Goal: Task Accomplishment & Management: Manage account settings

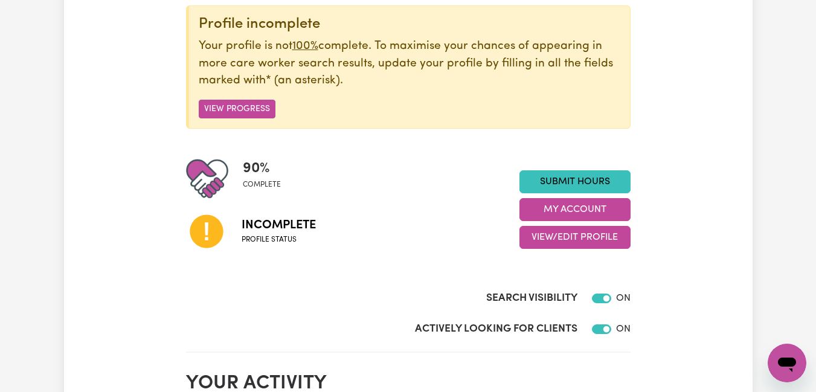
scroll to position [155, 0]
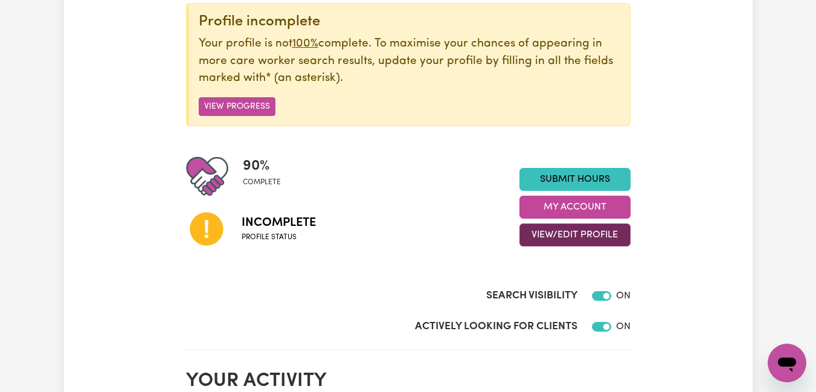
click at [566, 235] on button "View/Edit Profile" at bounding box center [574, 234] width 111 height 23
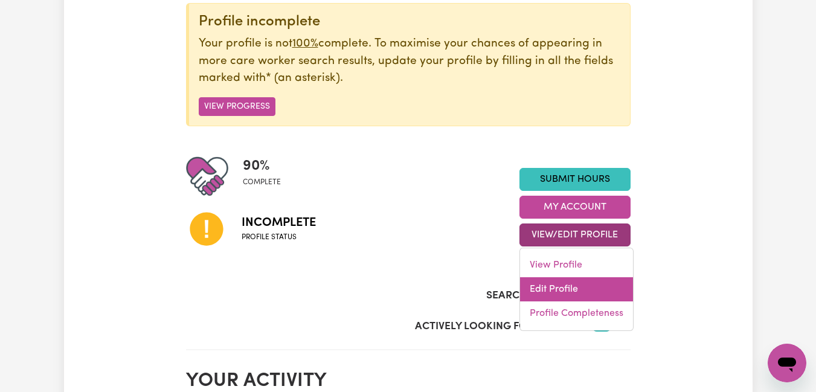
click at [560, 280] on link "Edit Profile" at bounding box center [576, 289] width 113 height 24
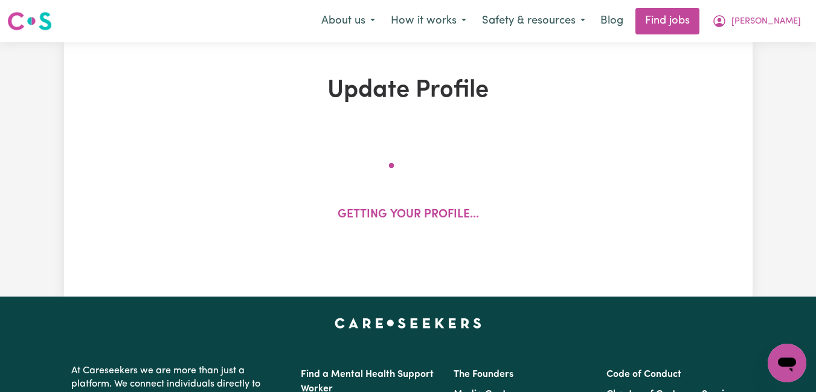
select select "[DEMOGRAPHIC_DATA]"
select select "Student Visa"
select select "Studying a healthcare related degree or qualification"
select select "40"
select select "60"
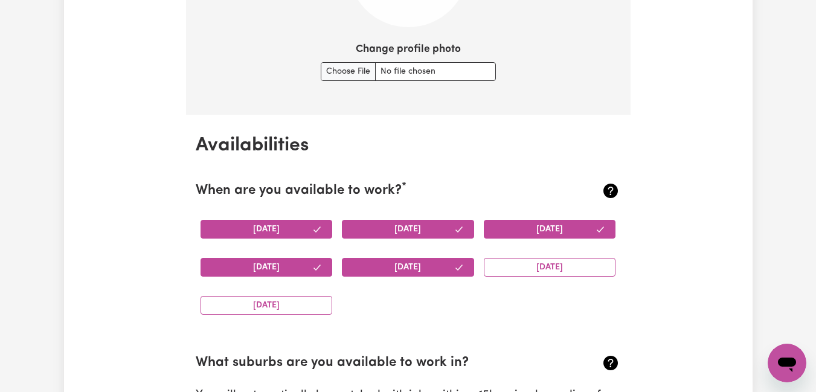
scroll to position [1029, 0]
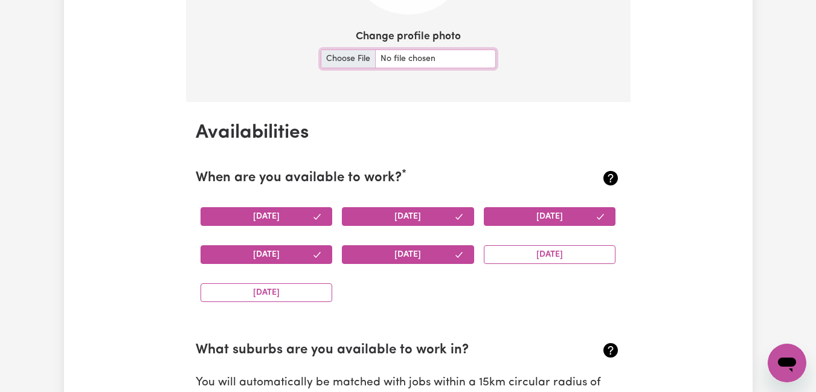
click at [340, 54] on input "Change profile photo" at bounding box center [408, 59] width 175 height 19
type input "C:\fakepath\My Photo_Augustine.jpg"
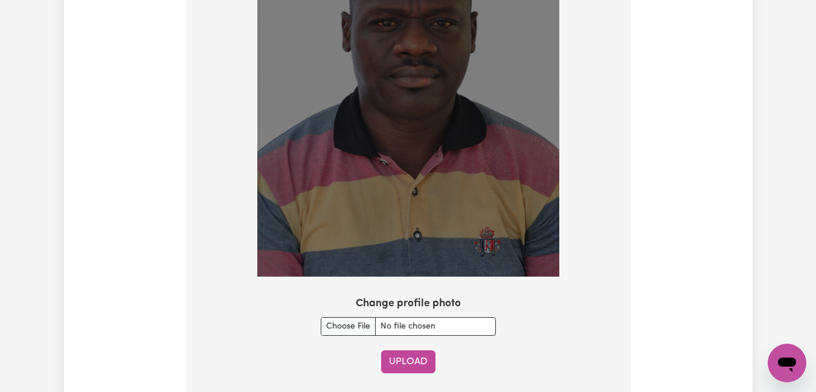
click at [404, 350] on button "Upload" at bounding box center [408, 361] width 54 height 23
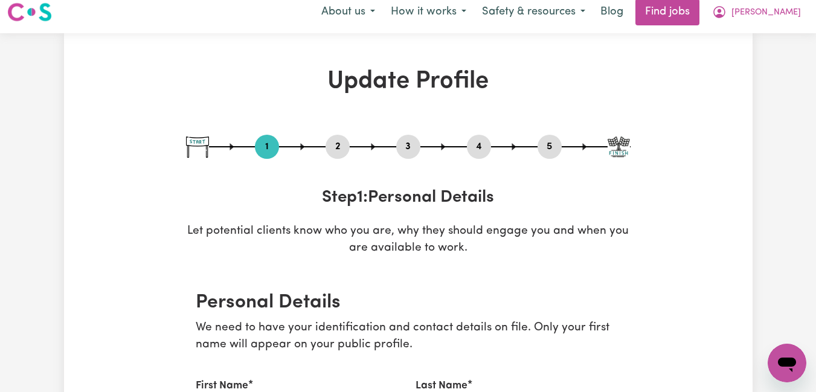
scroll to position [0, 0]
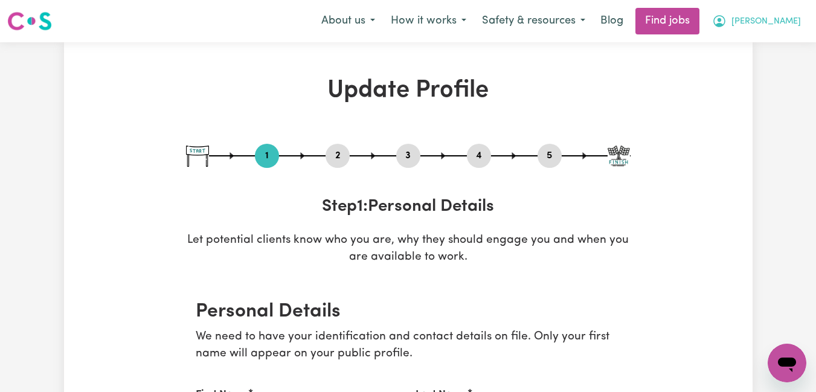
click at [726, 24] on icon "My Account" at bounding box center [719, 21] width 14 height 14
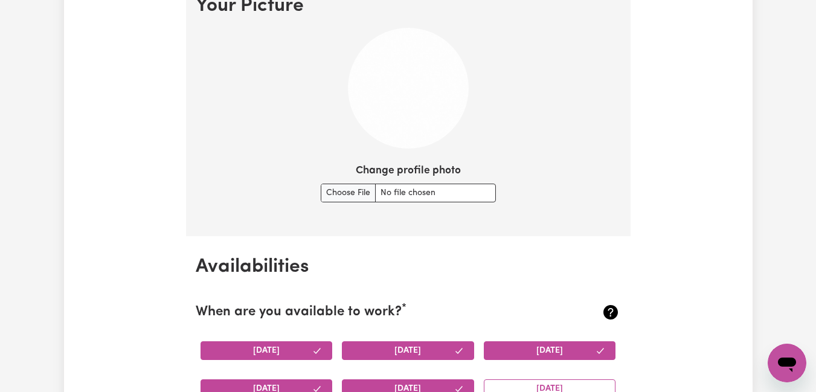
scroll to position [919, 0]
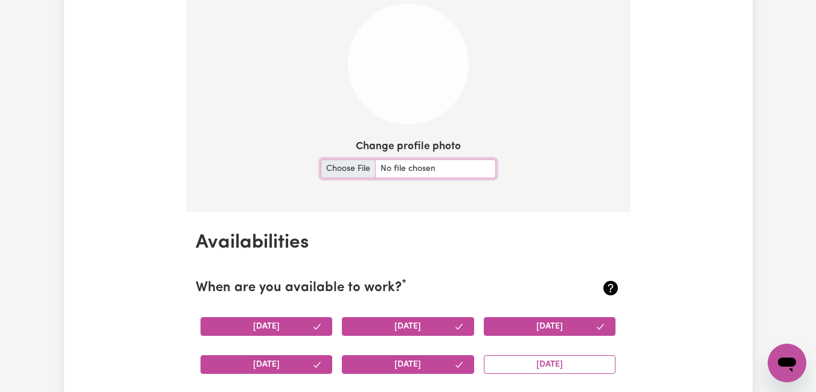
click at [338, 171] on input "Change profile photo" at bounding box center [408, 168] width 175 height 19
type input "C:\fakepath\My Photo_Augustine.jpg"
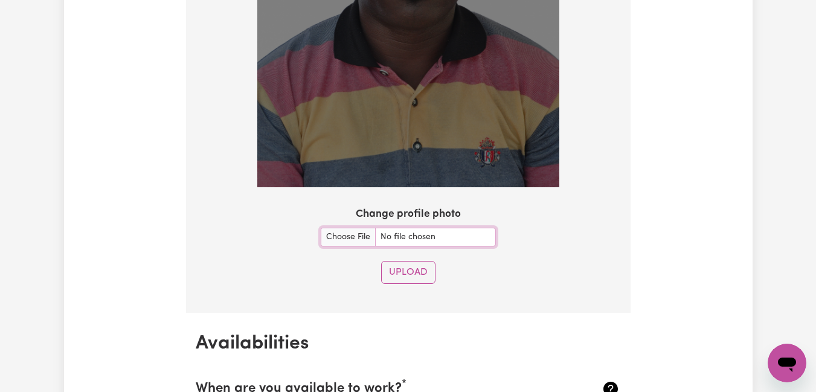
scroll to position [1129, 0]
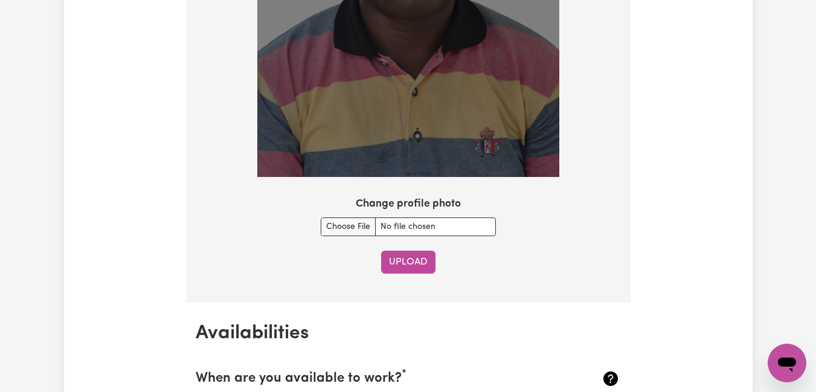
click at [408, 258] on button "Upload" at bounding box center [408, 262] width 54 height 23
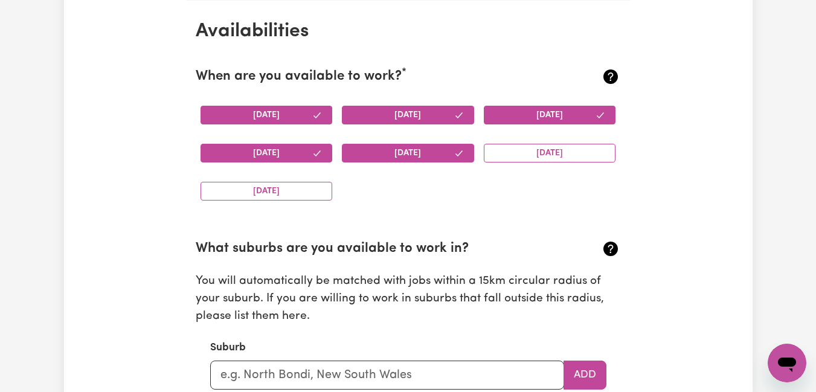
scroll to position [1473, 0]
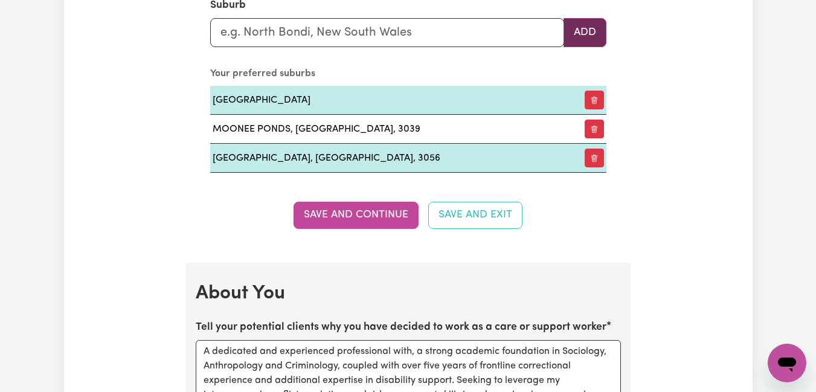
click at [579, 41] on button "Add" at bounding box center [584, 32] width 43 height 29
click at [580, 40] on button "Add" at bounding box center [584, 32] width 43 height 29
click at [578, 35] on button "Add" at bounding box center [584, 32] width 43 height 29
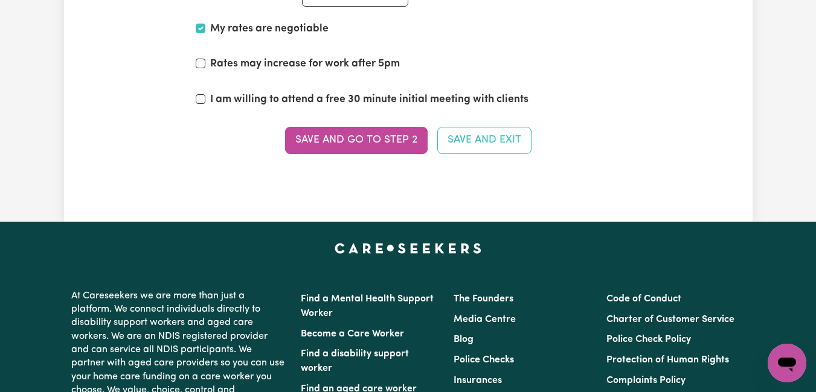
scroll to position [3176, 0]
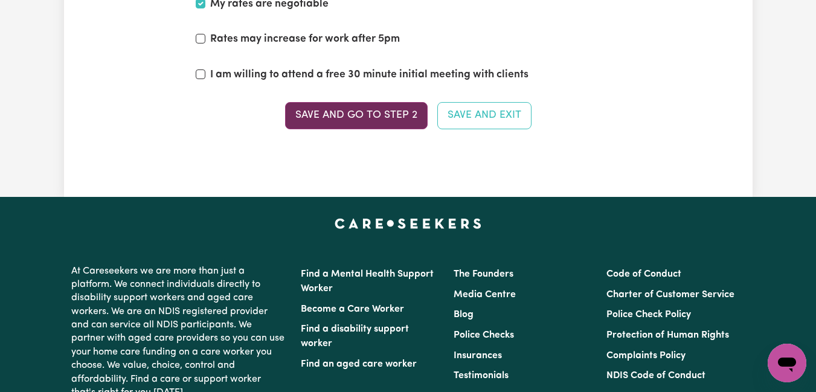
click at [382, 121] on button "Save and go to Step 2" at bounding box center [356, 115] width 142 height 27
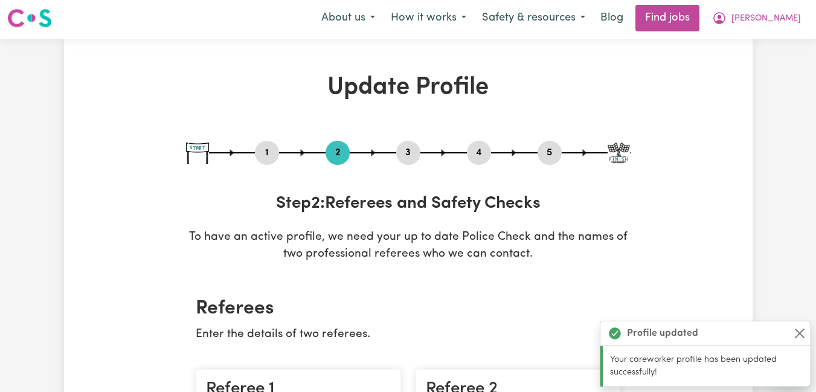
scroll to position [0, 0]
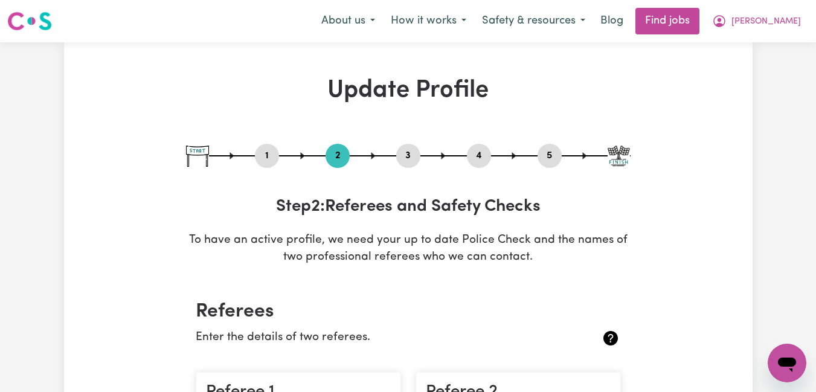
click at [408, 162] on button "3" at bounding box center [408, 156] width 24 height 16
select select "Certificate III (Individual Support)"
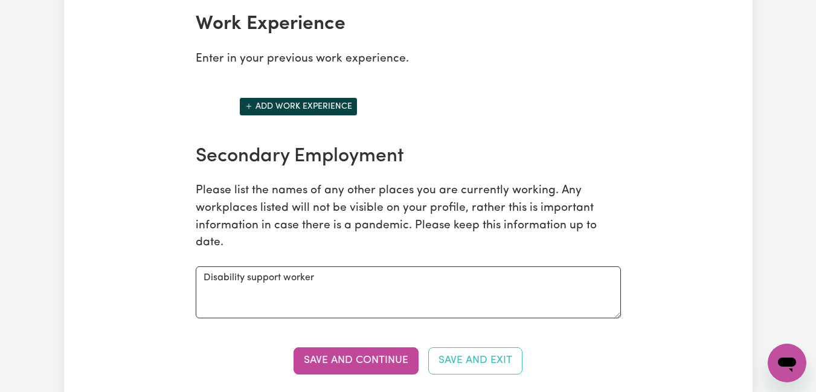
scroll to position [1856, 0]
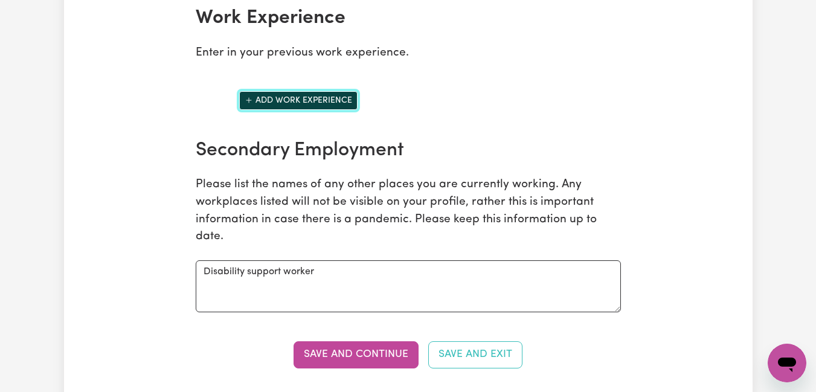
click at [333, 97] on button "Add work experience" at bounding box center [298, 100] width 118 height 19
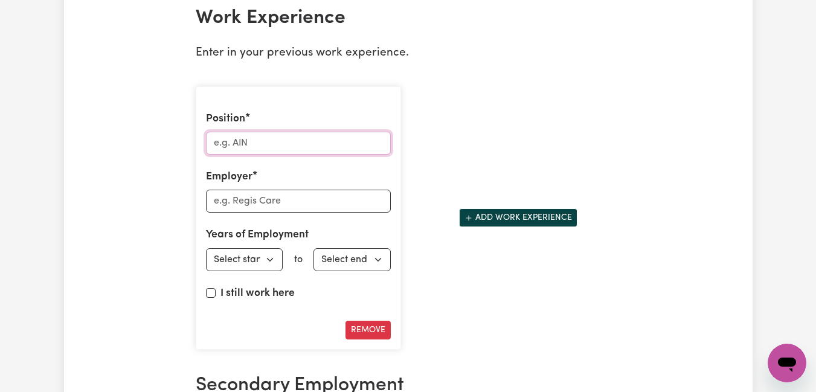
click at [284, 147] on input "Position" at bounding box center [298, 143] width 185 height 23
type input "support worker"
click at [278, 206] on input "Employer" at bounding box center [298, 201] width 185 height 23
type input "Help at hand support services"
click at [211, 293] on input "I still work here" at bounding box center [211, 293] width 10 height 10
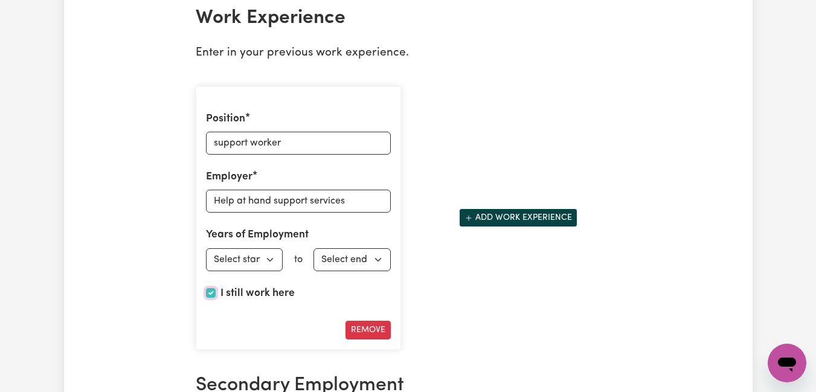
checkbox input "true"
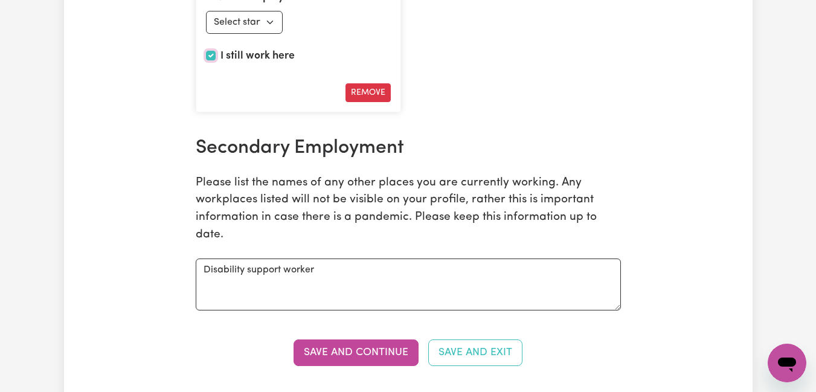
scroll to position [2100, 0]
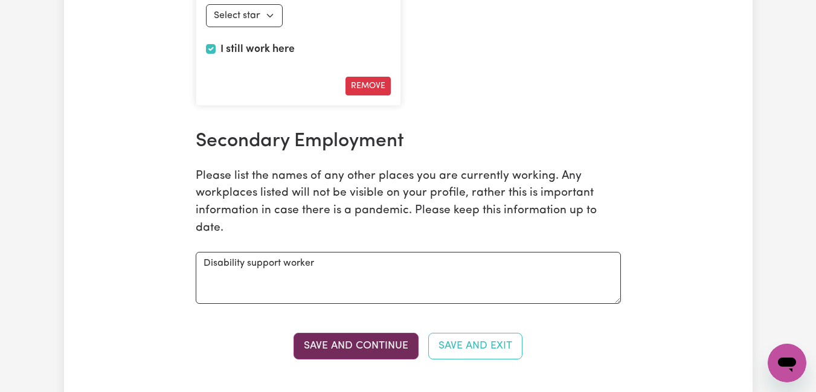
click at [374, 347] on button "Save and Continue" at bounding box center [355, 346] width 125 height 27
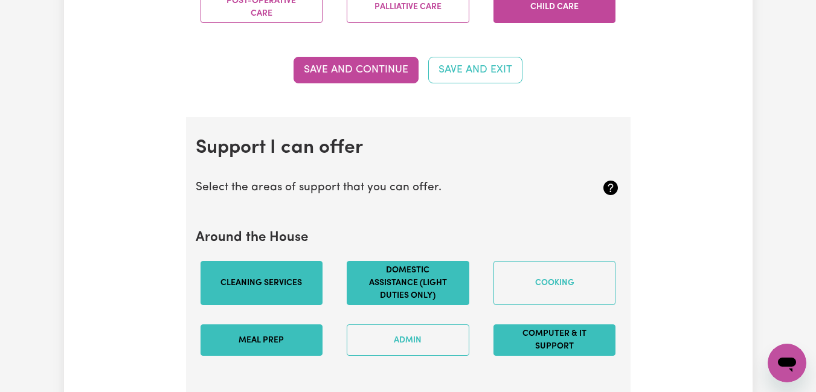
scroll to position [1369, 0]
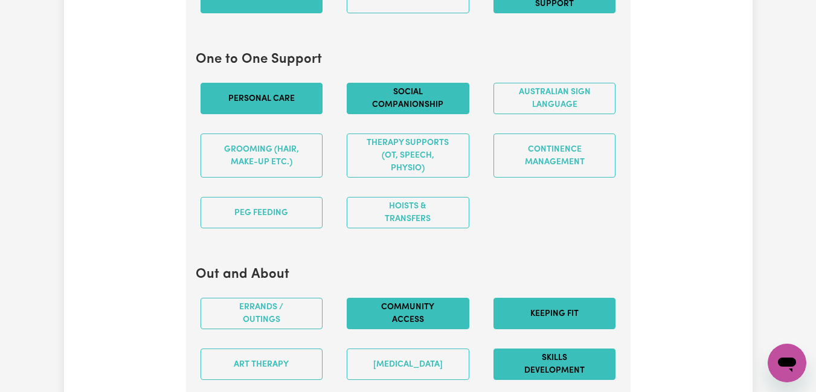
click at [282, 92] on button "Personal care" at bounding box center [261, 98] width 123 height 31
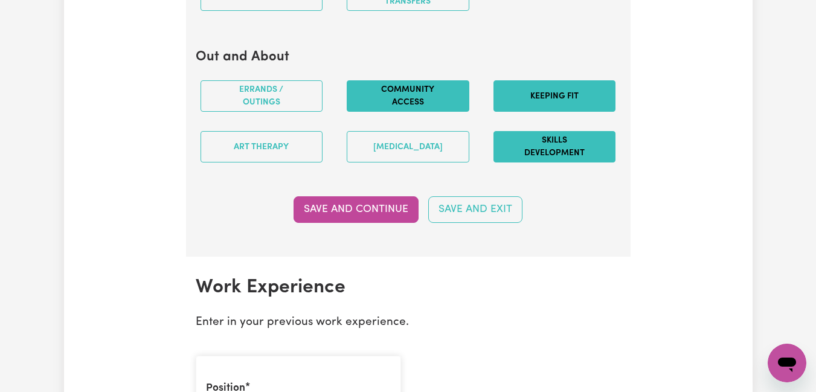
scroll to position [1600, 0]
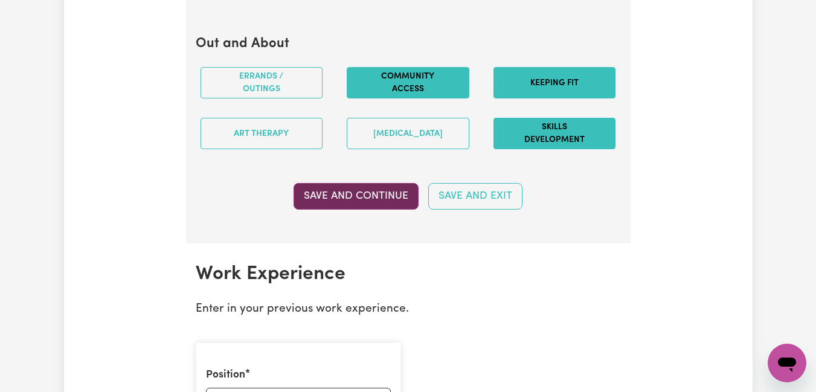
click at [365, 188] on button "Save and Continue" at bounding box center [355, 196] width 125 height 27
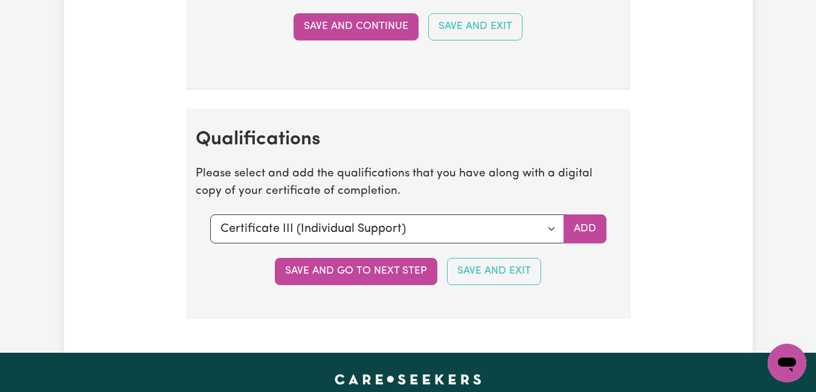
scroll to position [3187, 0]
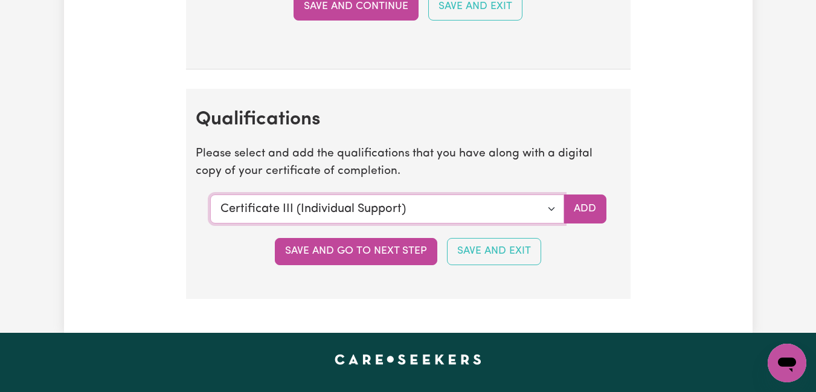
click at [553, 208] on select "Select a qualification to add... Certificate III (Individual Support) Certifica…" at bounding box center [387, 208] width 354 height 29
select select "Bachelor of social work - overseas qualification"
click at [210, 194] on select "Select a qualification to add... Certificate III (Individual Support) Certifica…" at bounding box center [387, 208] width 354 height 29
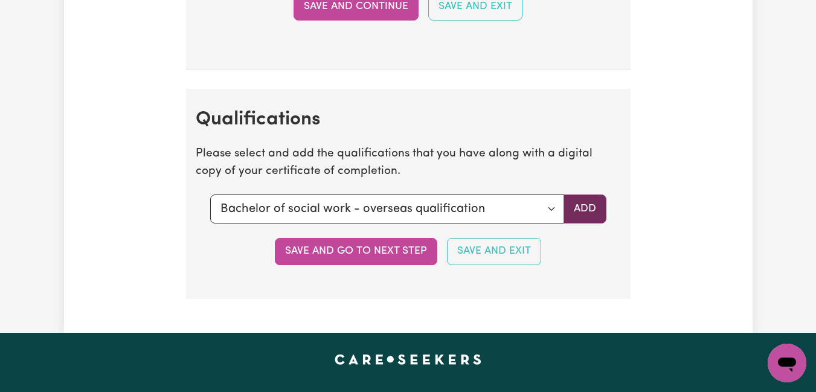
click at [581, 213] on button "Add" at bounding box center [584, 208] width 43 height 29
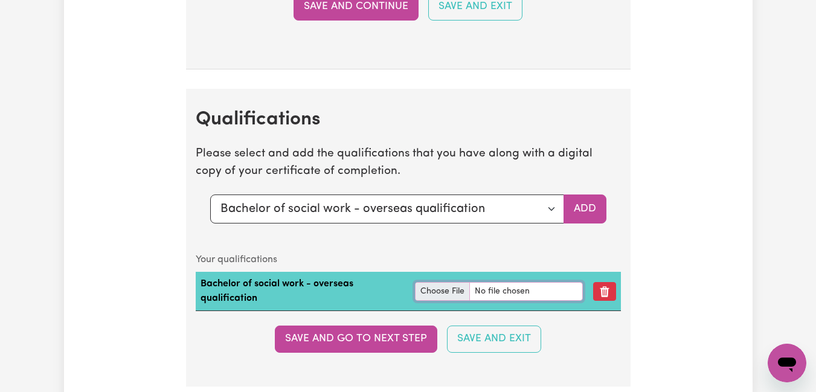
click at [443, 290] on input "file" at bounding box center [499, 291] width 168 height 19
type input "C:\fakepath\BSc. certificate_Augustine.pdf"
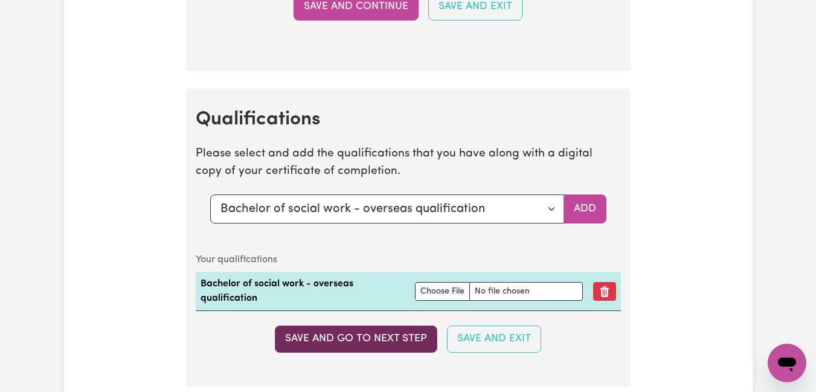
click at [373, 342] on button "Save and go to next step" at bounding box center [356, 338] width 162 height 27
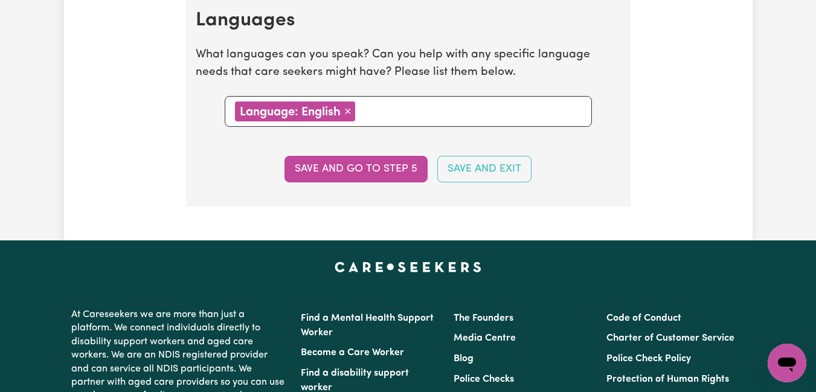
scroll to position [1413, 0]
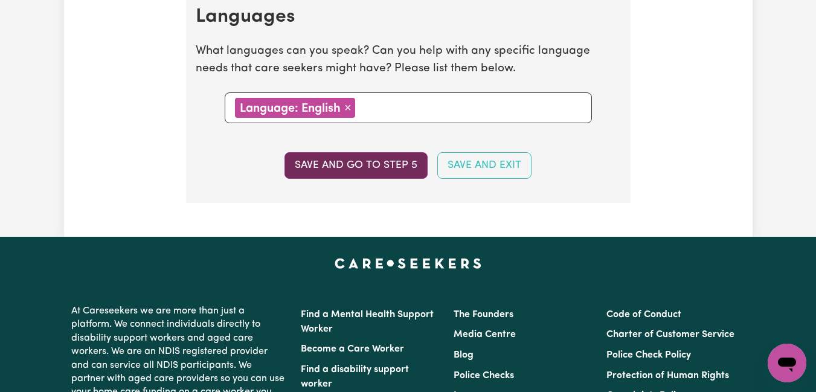
click at [365, 168] on button "Save and go to step 5" at bounding box center [355, 165] width 143 height 27
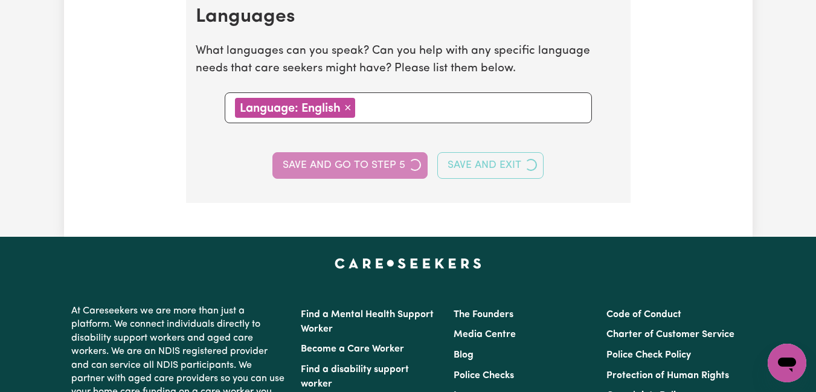
select select "I am providing services by being employed by an organisation"
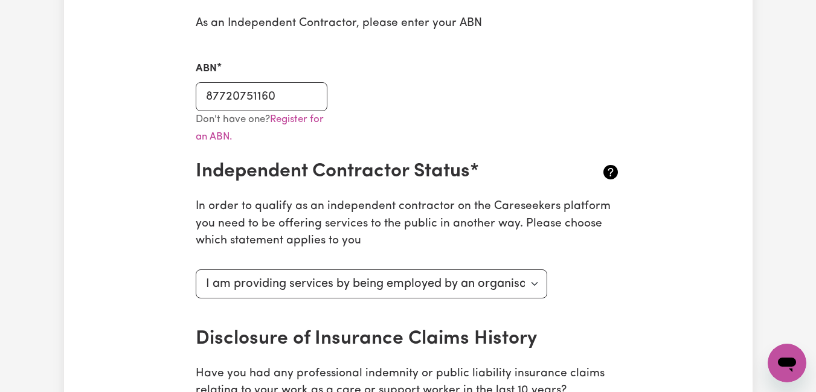
scroll to position [326, 0]
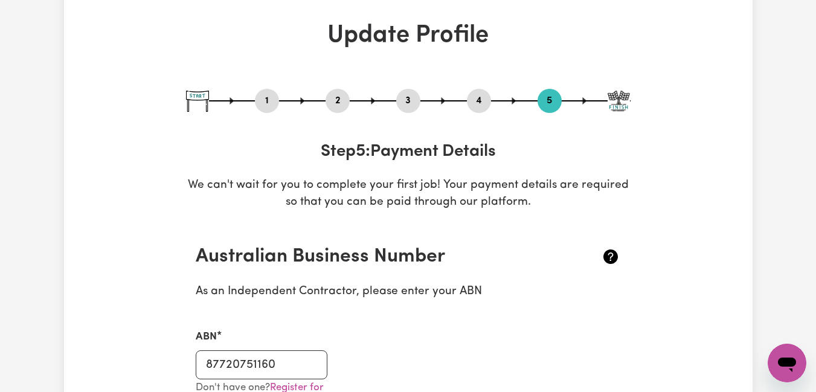
scroll to position [0, 0]
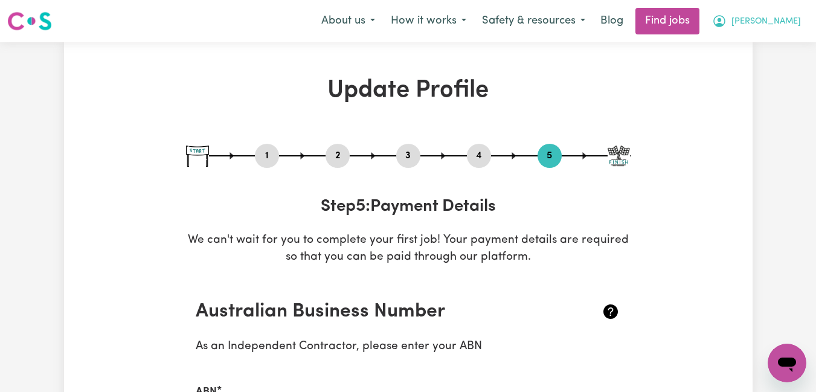
click at [725, 25] on icon "My Account" at bounding box center [719, 21] width 12 height 12
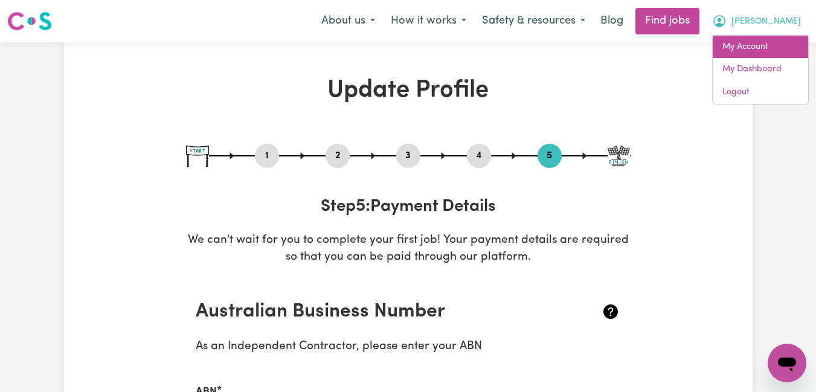
click at [752, 43] on link "My Account" at bounding box center [759, 47] width 95 height 23
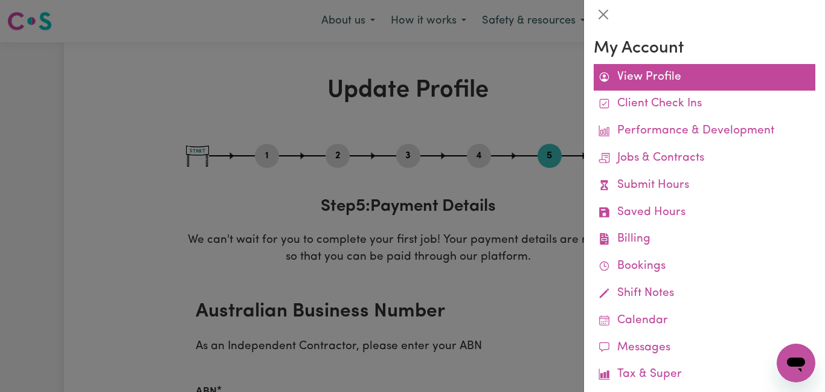
click at [655, 80] on link "View Profile" at bounding box center [704, 77] width 222 height 27
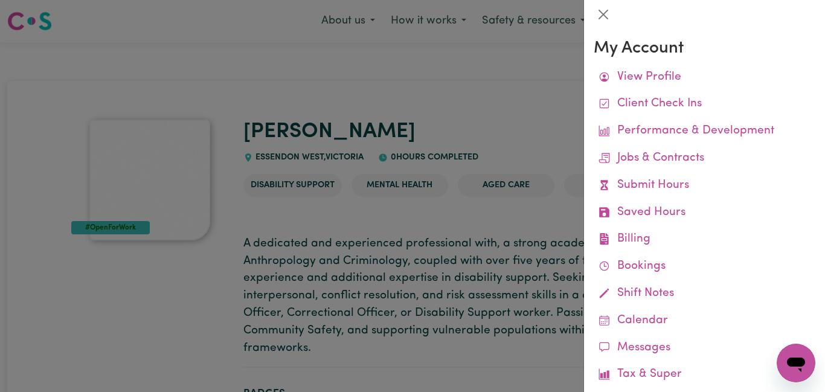
click at [502, 134] on div at bounding box center [412, 196] width 825 height 392
